Goal: Transaction & Acquisition: Obtain resource

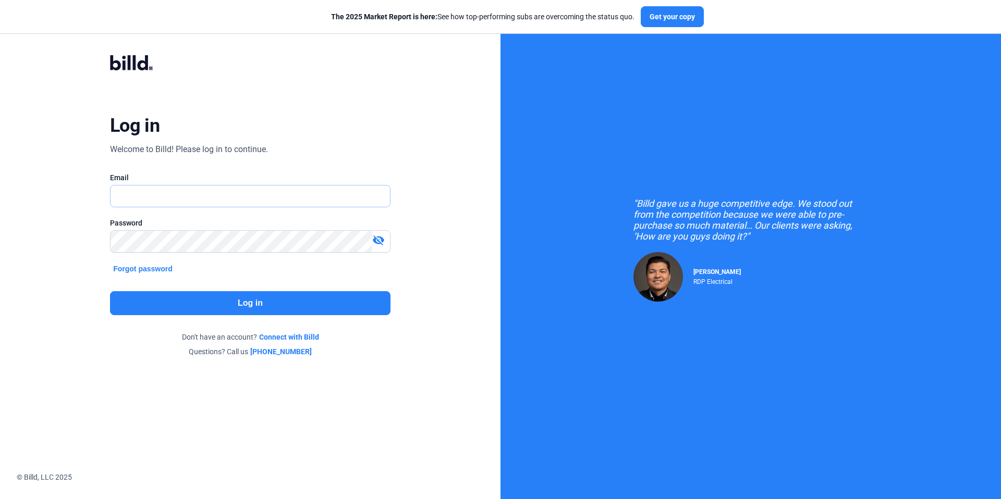
type input "kattest356@gmail.com"
click at [262, 297] on button "Log in" at bounding box center [250, 303] width 280 height 24
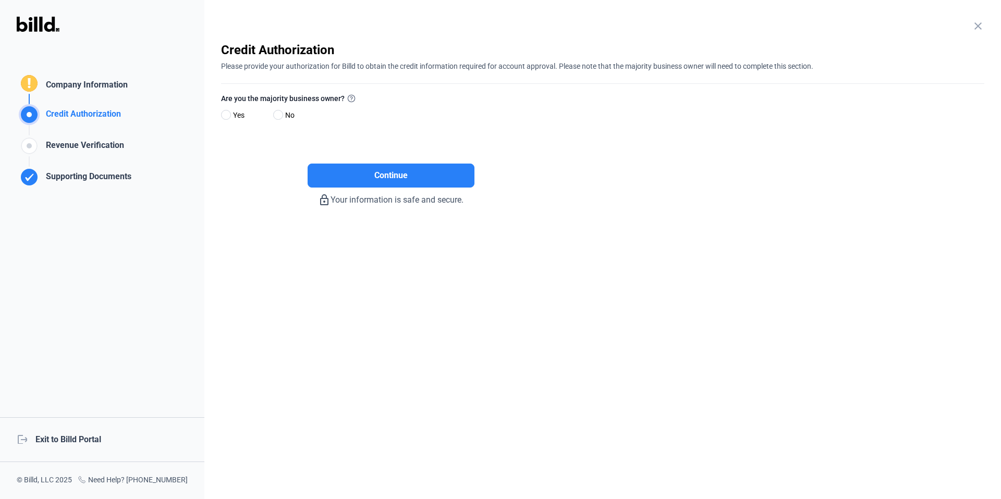
click at [98, 436] on div "logout Exit to Billd Portal" at bounding box center [102, 440] width 204 height 45
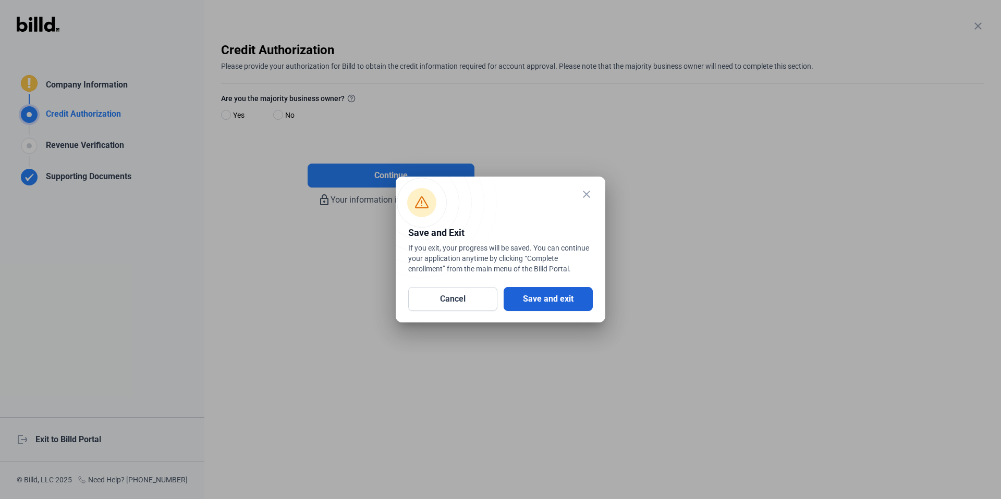
click at [572, 290] on button "Save and exit" at bounding box center [548, 299] width 89 height 24
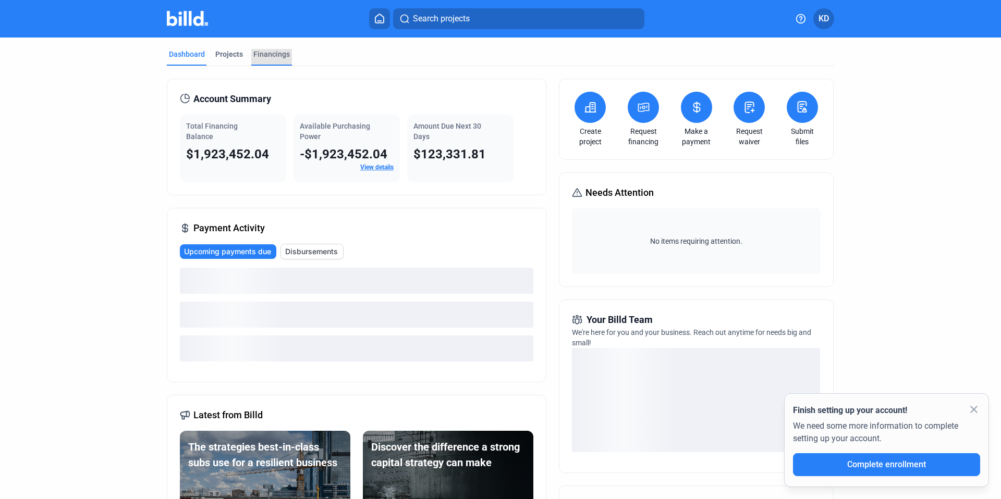
click at [259, 52] on div "Financings" at bounding box center [271, 54] width 36 height 10
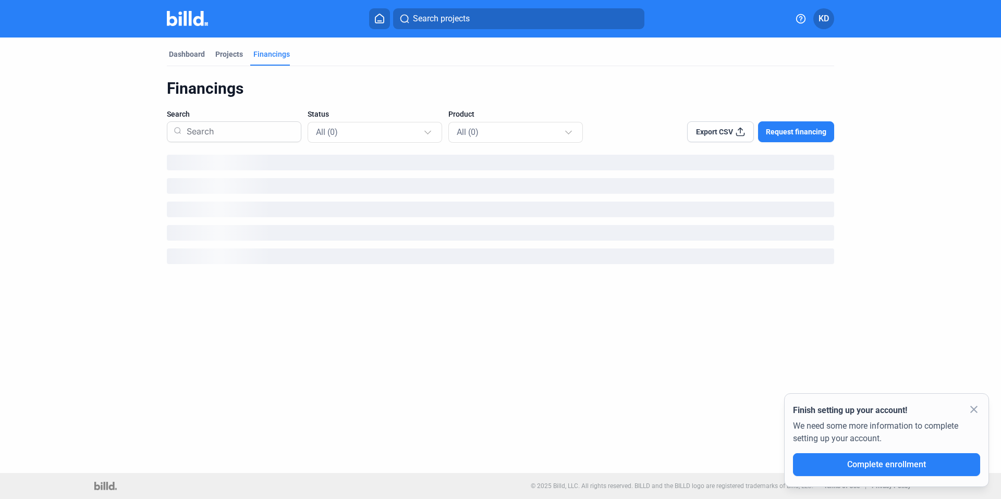
click at [814, 133] on span "Request financing" at bounding box center [796, 132] width 60 height 10
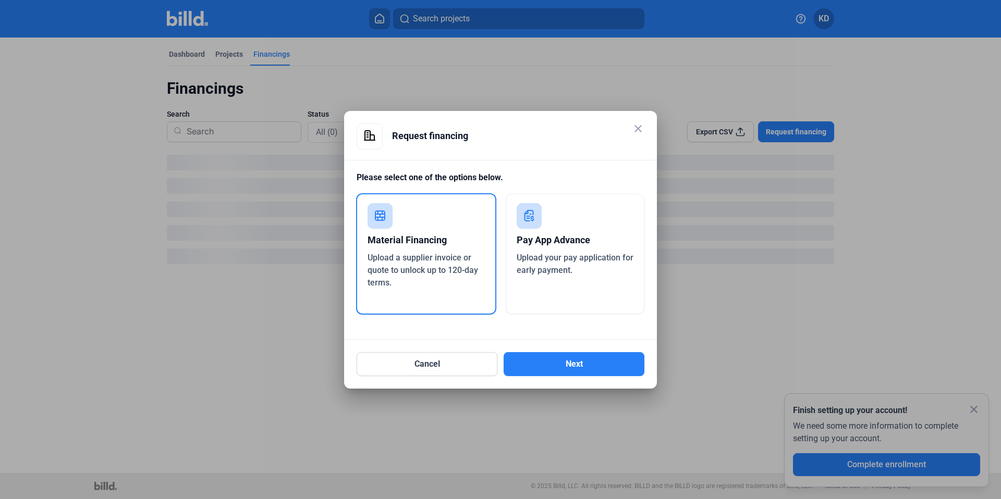
click at [582, 253] on span "Upload your pay application for early payment." at bounding box center [575, 264] width 117 height 22
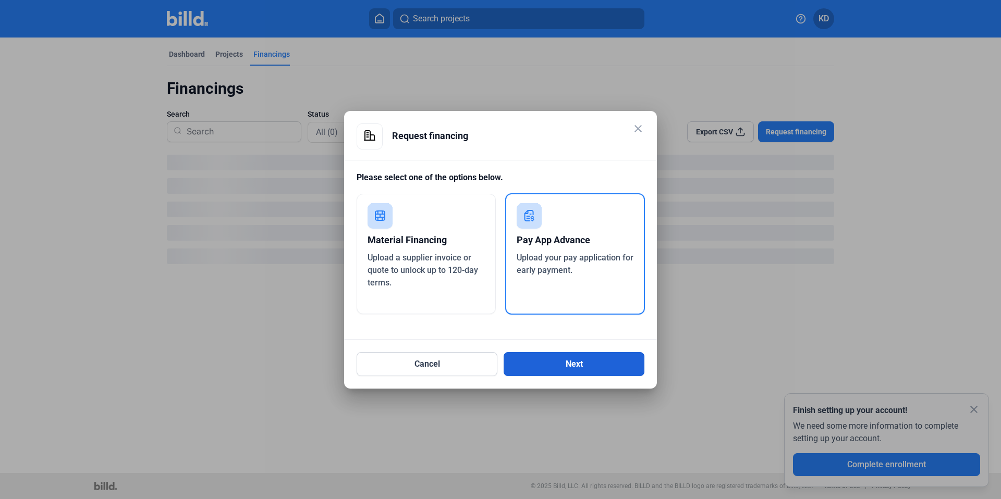
click at [582, 361] on button "Next" at bounding box center [574, 364] width 141 height 24
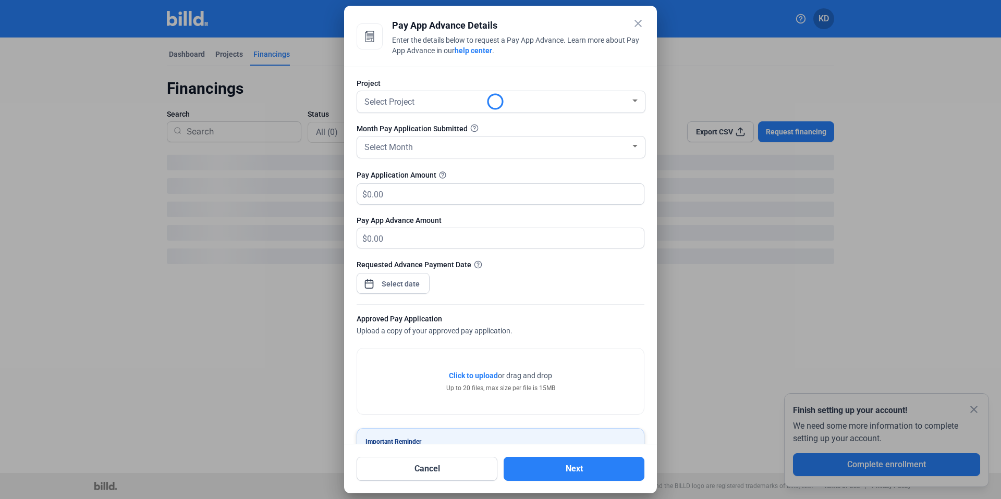
click at [639, 21] on mat-icon "close" at bounding box center [638, 23] width 13 height 13
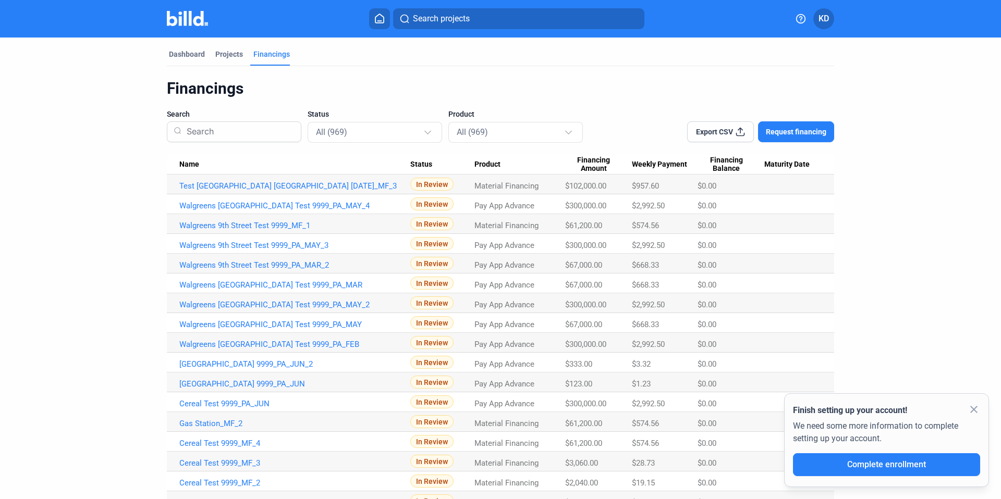
click at [221, 54] on div "Projects" at bounding box center [229, 54] width 28 height 10
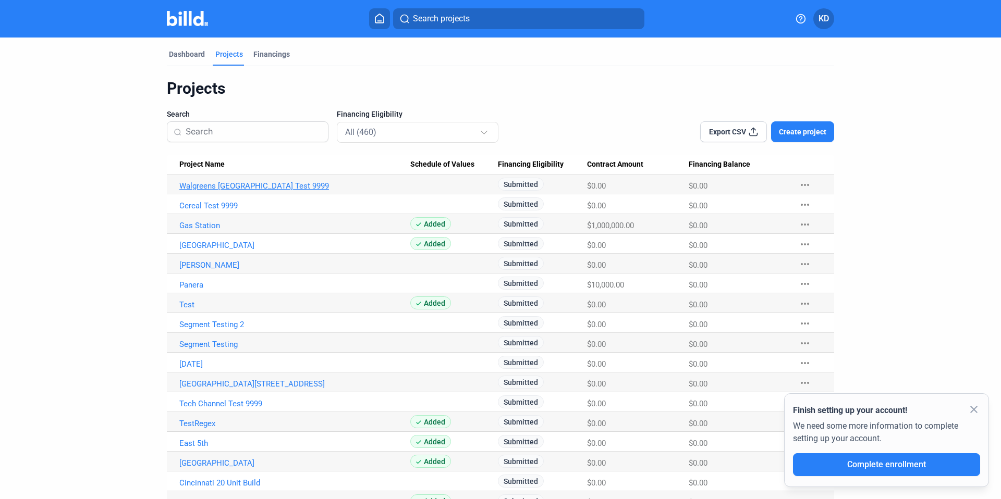
click at [266, 182] on link "Walgreens 9th Street Test 9999" at bounding box center [294, 185] width 231 height 9
click at [800, 182] on mat-icon "more_horiz" at bounding box center [805, 185] width 13 height 13
click at [836, 228] on button "+ Pay App Advance" at bounding box center [859, 231] width 146 height 25
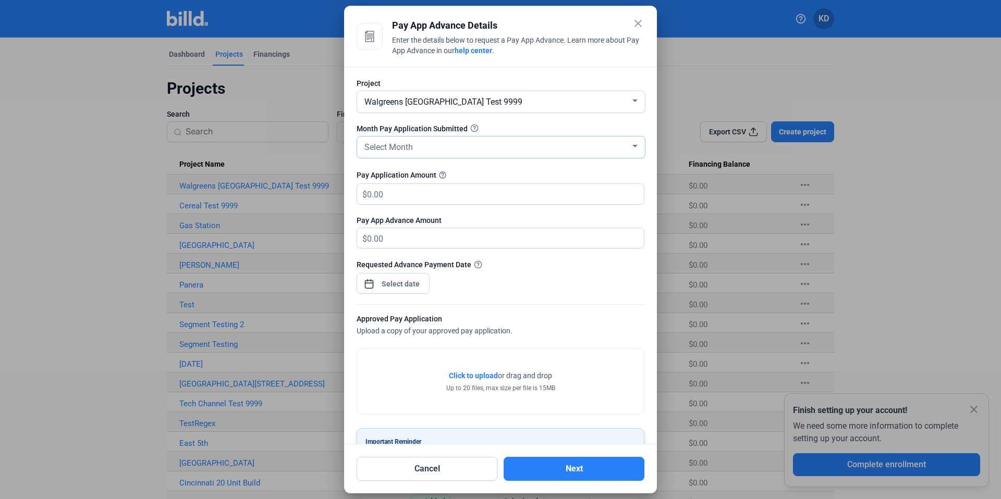
click at [392, 150] on span "Select Month" at bounding box center [388, 147] width 48 height 10
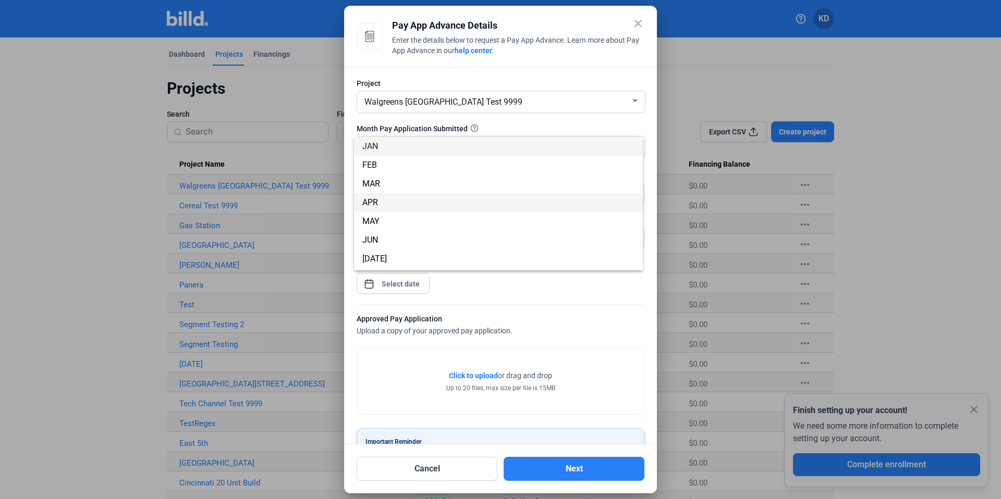
click at [394, 208] on span "APR" at bounding box center [498, 202] width 272 height 19
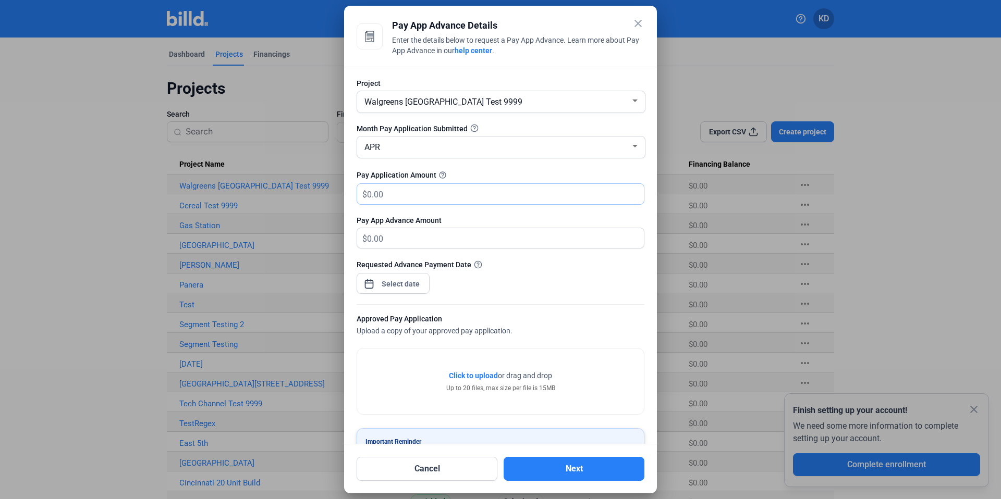
click at [394, 189] on input "text" at bounding box center [499, 194] width 265 height 20
type input "67,000"
type input "67,000.00"
click at [411, 286] on div "close Pay App Advance Details Enter the details below to request a Pay App Adva…" at bounding box center [500, 249] width 1001 height 499
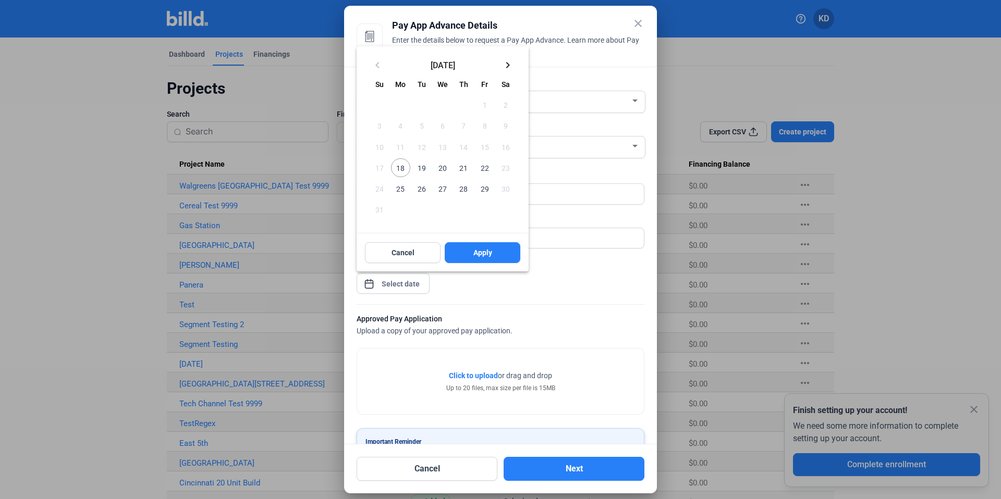
click at [404, 168] on span "18" at bounding box center [400, 167] width 19 height 19
click at [513, 261] on button "Apply" at bounding box center [483, 252] width 76 height 21
type input "Aug 18, 2025"
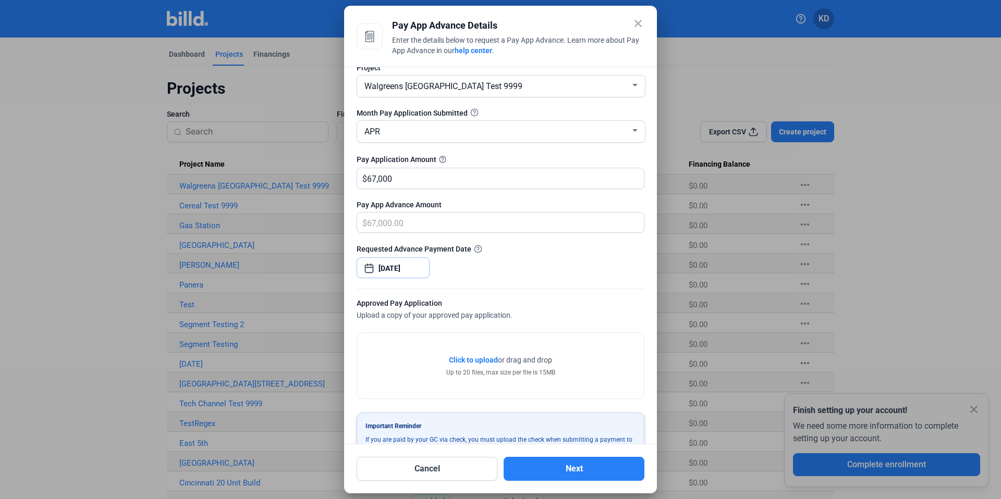
scroll to position [47, 0]
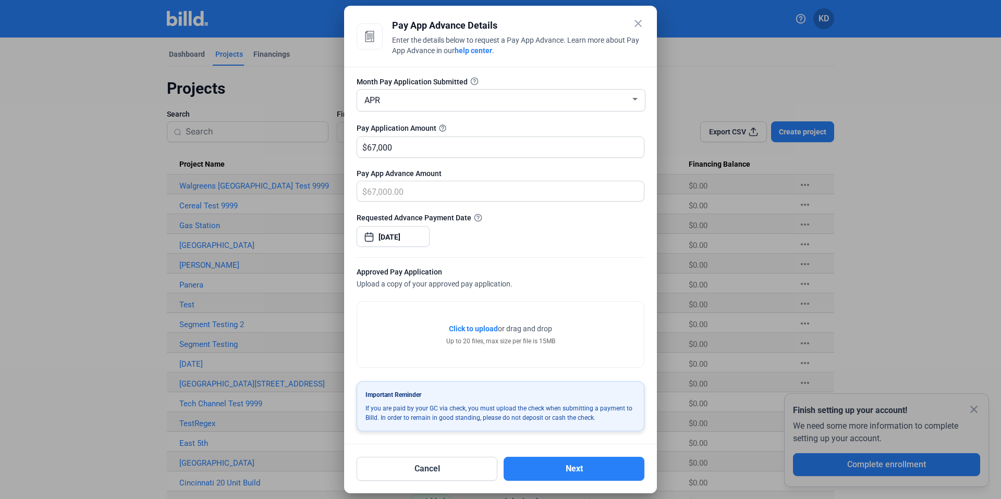
click at [460, 328] on span "Click to upload" at bounding box center [473, 329] width 49 height 8
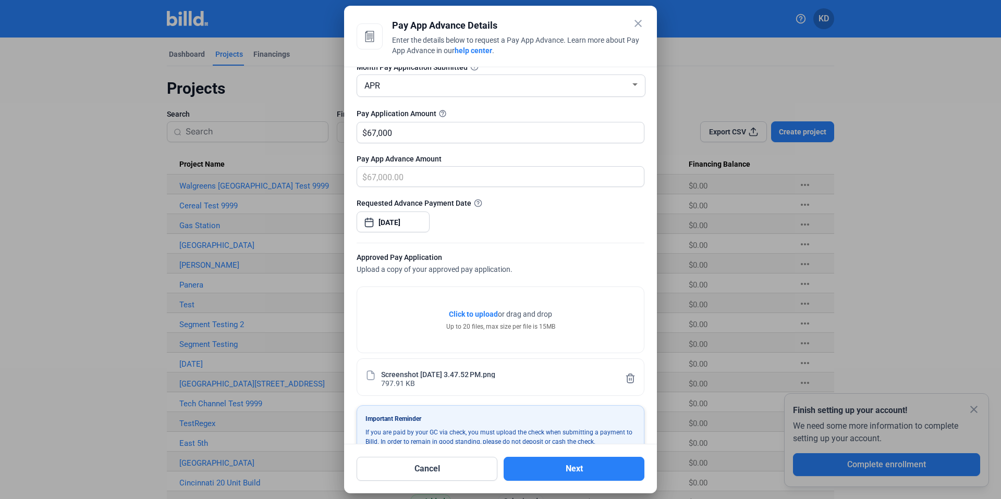
scroll to position [86, 0]
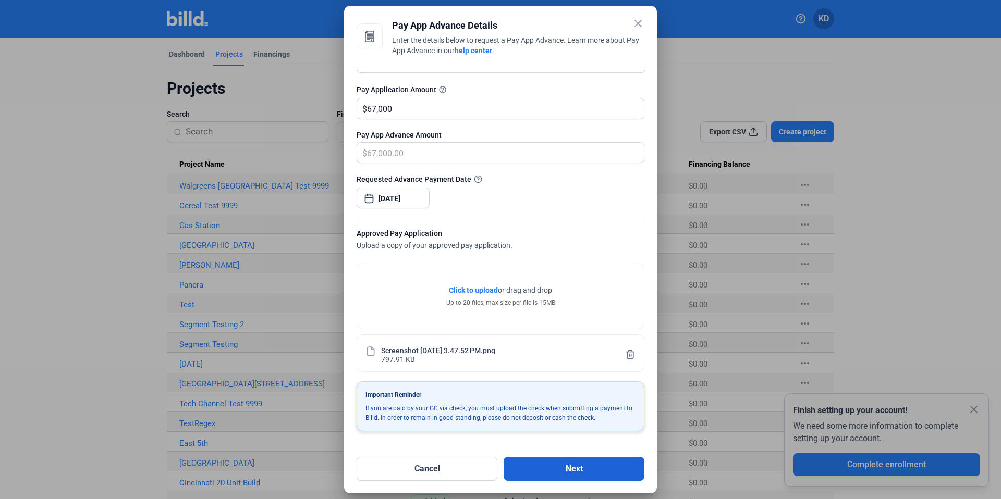
click at [580, 474] on button "Next" at bounding box center [574, 469] width 141 height 24
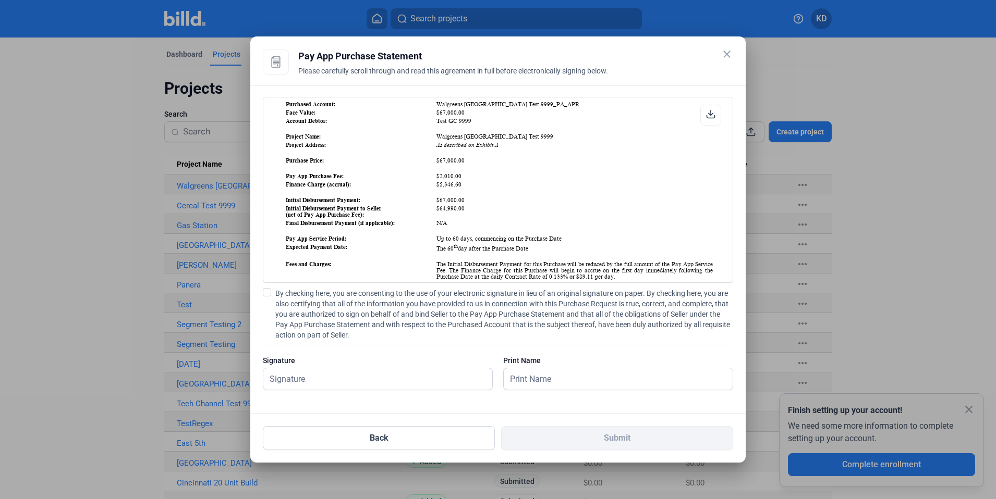
scroll to position [126, 0]
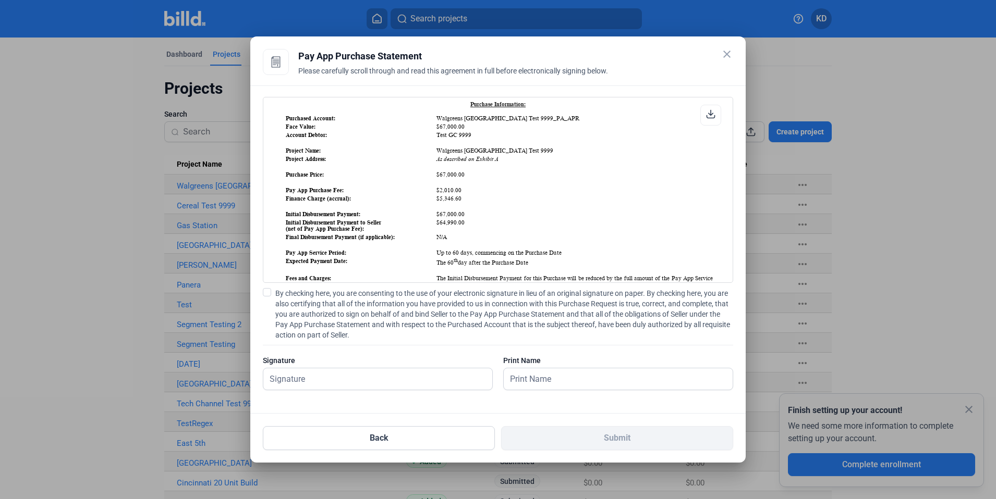
drag, startPoint x: 436, startPoint y: 141, endPoint x: 472, endPoint y: 141, distance: 36.0
click at [472, 139] on td "Test GC 9999" at bounding box center [574, 134] width 277 height 7
click at [482, 139] on td "Test GC 9999" at bounding box center [574, 134] width 277 height 7
drag, startPoint x: 435, startPoint y: 142, endPoint x: 479, endPoint y: 142, distance: 44.3
click at [480, 139] on td "Test GC 9999" at bounding box center [574, 134] width 277 height 7
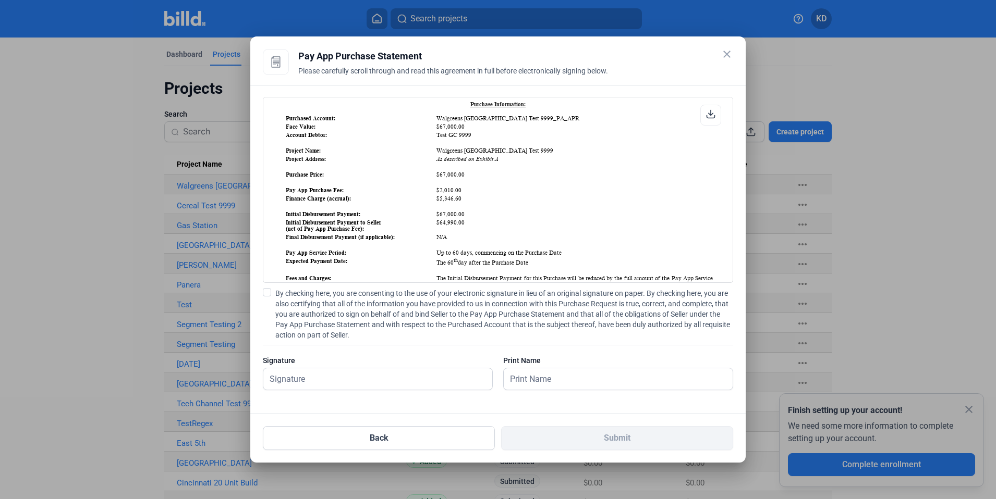
drag, startPoint x: 434, startPoint y: 168, endPoint x: 509, endPoint y: 167, distance: 74.6
click at [509, 163] on td "As described on Exhibit A" at bounding box center [574, 158] width 277 height 7
drag, startPoint x: 433, startPoint y: 142, endPoint x: 507, endPoint y: 141, distance: 73.5
click at [507, 141] on table "Purchased Account: Walgreens 9th Street Test 9999_PA_APR Face Value: $67,000.00…" at bounding box center [499, 264] width 430 height 301
drag, startPoint x: 435, startPoint y: 167, endPoint x: 526, endPoint y: 166, distance: 91.3
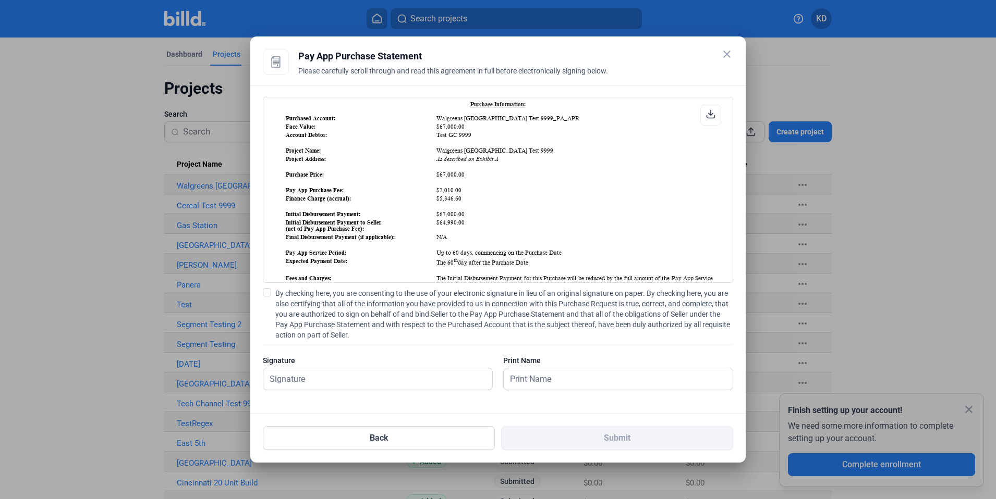
click at [526, 163] on td "As described on Exhibit A" at bounding box center [574, 158] width 277 height 7
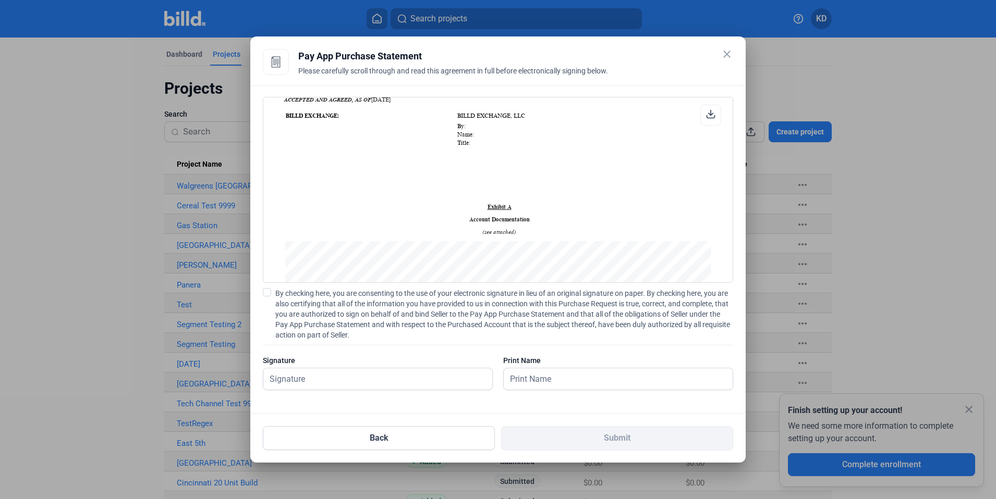
scroll to position [816, 0]
click at [268, 293] on span at bounding box center [267, 292] width 8 height 8
click at [0, 0] on input "By checking here, you are consenting to the use of your electronic signature in…" at bounding box center [0, 0] width 0 height 0
click at [320, 382] on input "text" at bounding box center [371, 379] width 217 height 21
type input "kat test"
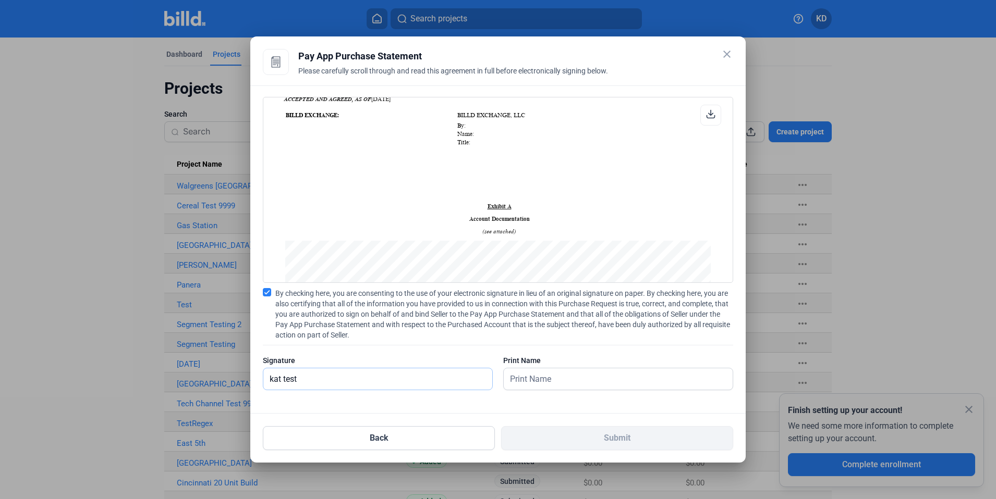
scroll to position [818, 0]
click at [542, 379] on input "text" at bounding box center [612, 379] width 217 height 21
type input "kat test"
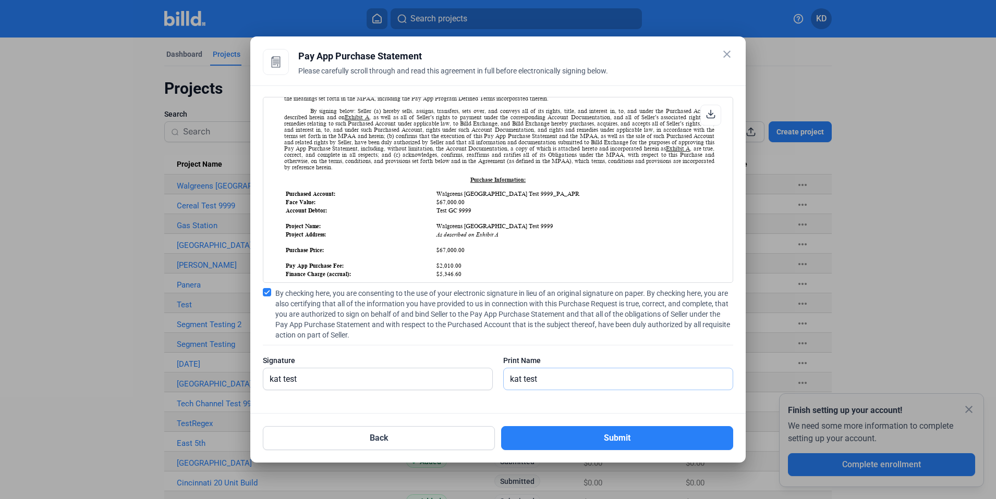
scroll to position [94, 0]
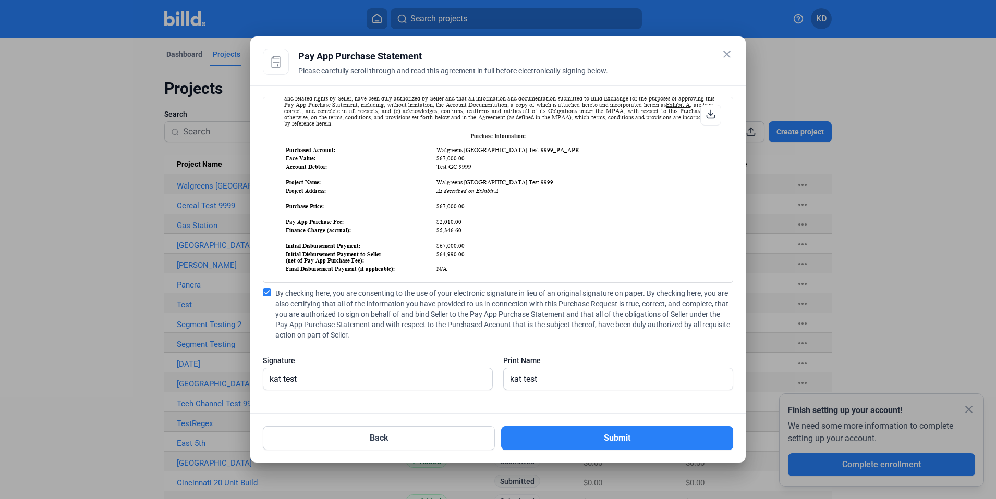
drag, startPoint x: 435, startPoint y: 198, endPoint x: 517, endPoint y: 202, distance: 81.9
click at [517, 194] on td "As described on Exhibit A" at bounding box center [574, 190] width 277 height 7
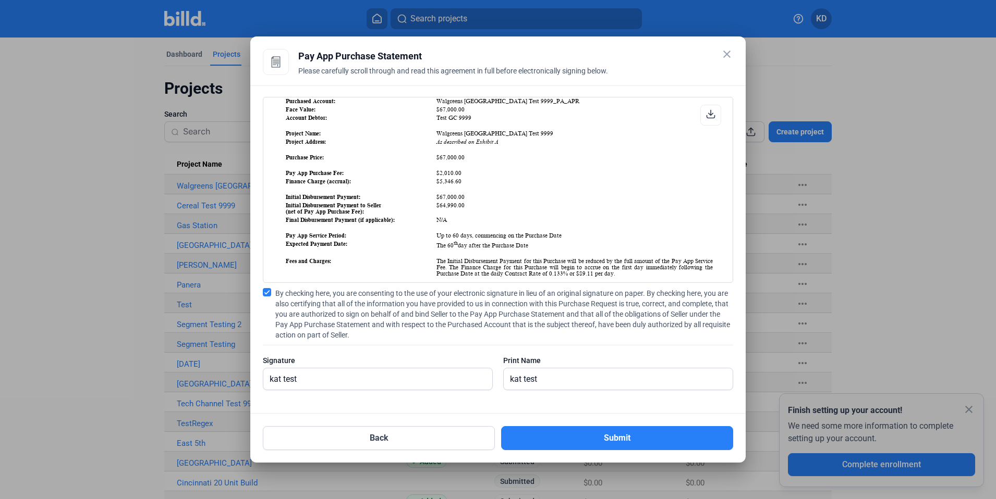
scroll to position [100, 0]
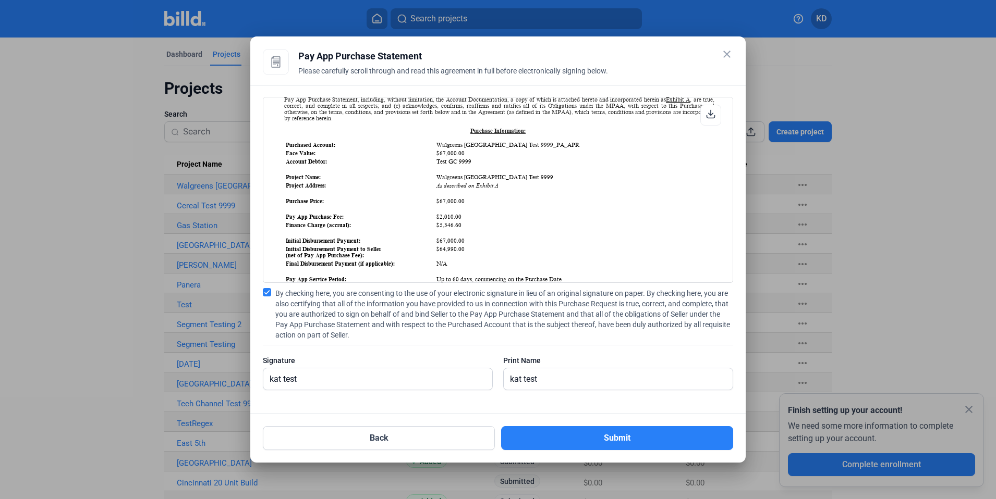
drag, startPoint x: 434, startPoint y: 168, endPoint x: 482, endPoint y: 168, distance: 47.4
click at [482, 165] on td "Test GC 9999" at bounding box center [574, 161] width 277 height 7
drag, startPoint x: 435, startPoint y: 196, endPoint x: 492, endPoint y: 196, distance: 56.8
click at [492, 189] on icon "As described on Exhibit A" at bounding box center [467, 185] width 62 height 6
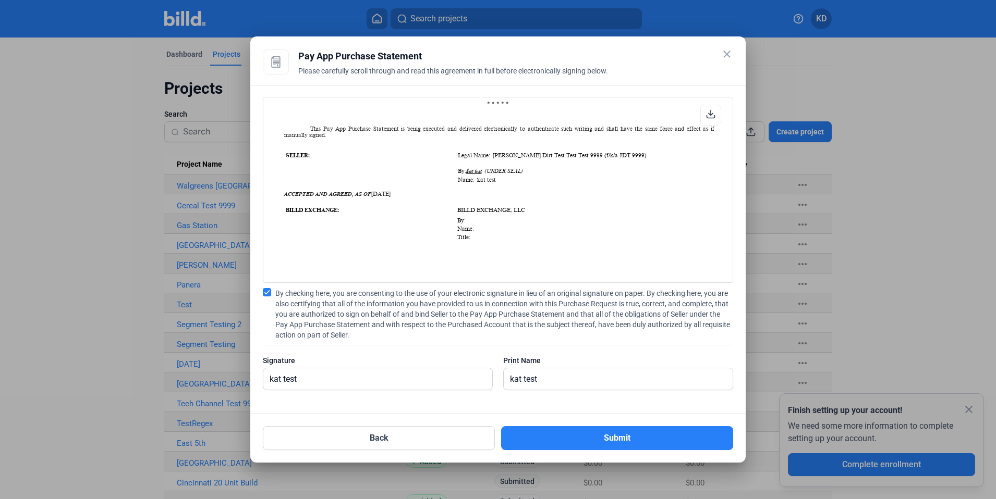
scroll to position [775, 0]
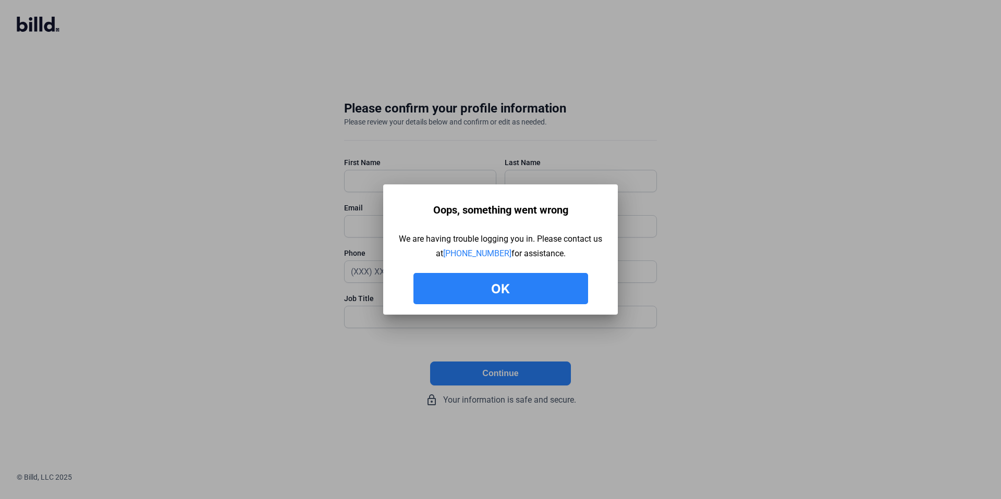
click at [507, 282] on button "Ok" at bounding box center [500, 288] width 175 height 31
